Goal: Information Seeking & Learning: Check status

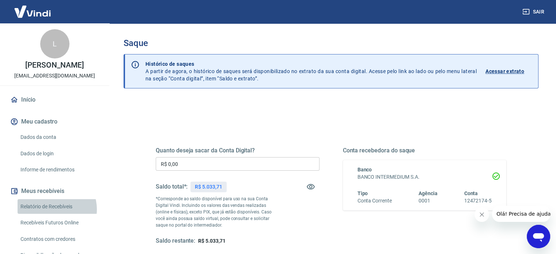
click at [53, 209] on link "Relatório de Recebíveis" at bounding box center [59, 206] width 83 height 15
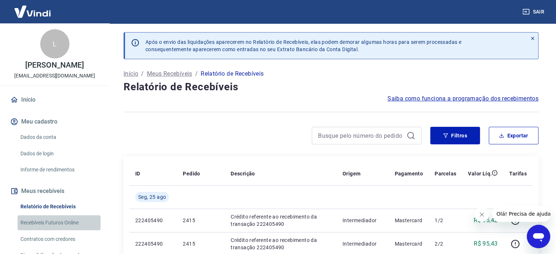
click at [70, 216] on link "Recebíveis Futuros Online" at bounding box center [59, 222] width 83 height 15
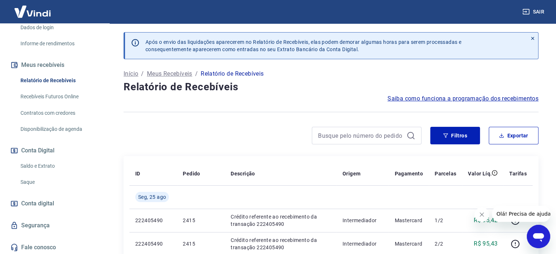
scroll to position [127, 0]
click at [42, 166] on link "Saldo e Extrato" at bounding box center [59, 165] width 83 height 15
